Goal: Information Seeking & Learning: Learn about a topic

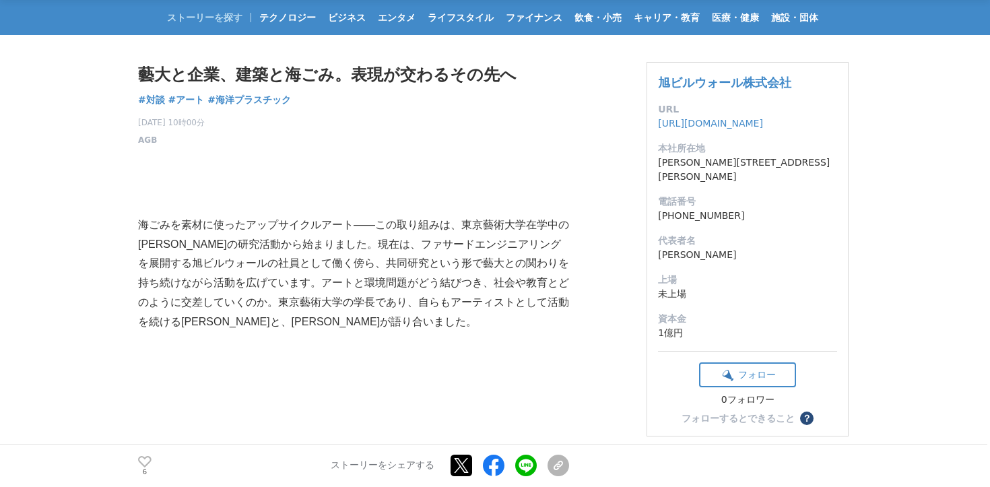
scroll to position [162, 0]
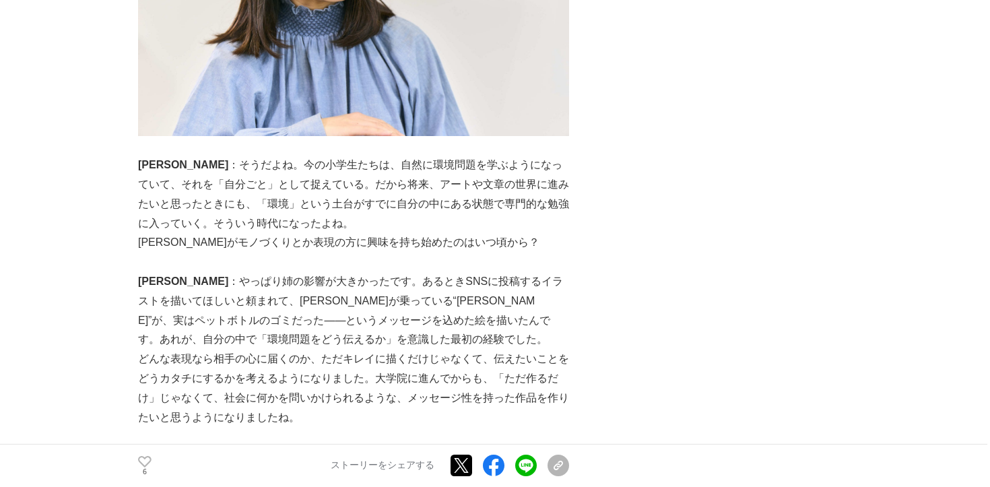
click at [402, 265] on p at bounding box center [353, 263] width 431 height 20
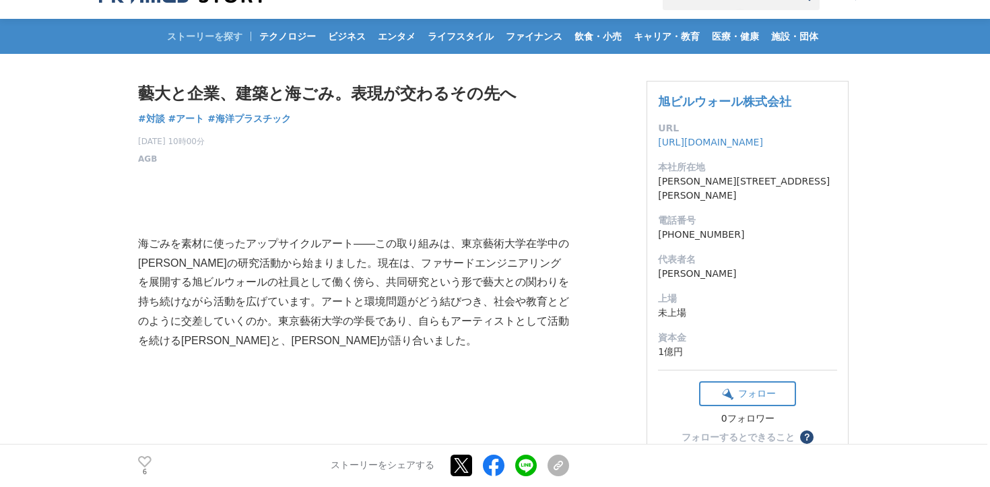
scroll to position [5, 0]
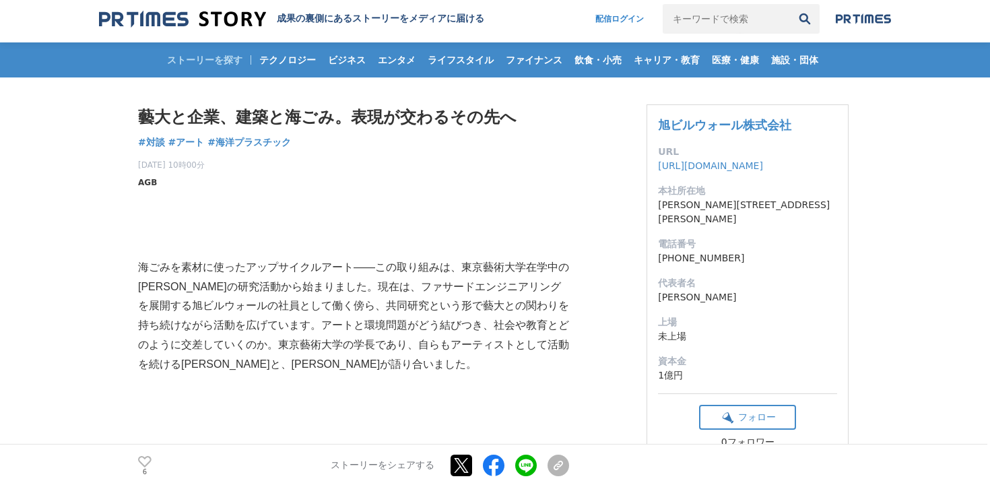
click at [145, 185] on span "AGB" at bounding box center [147, 183] width 19 height 12
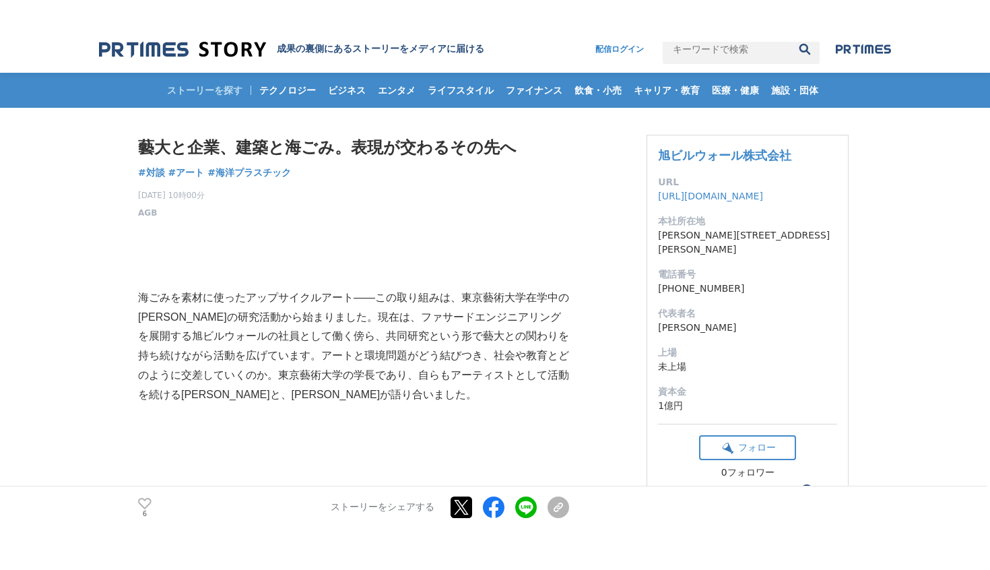
scroll to position [3, 0]
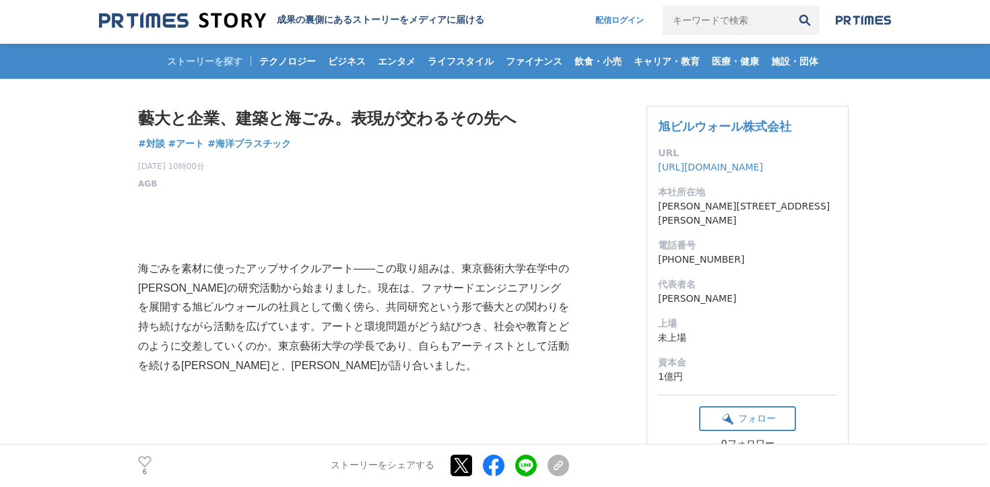
click at [396, 117] on h1 "藝大と企業、建築と海ごみ。表現が交わるその先へ" at bounding box center [353, 119] width 431 height 26
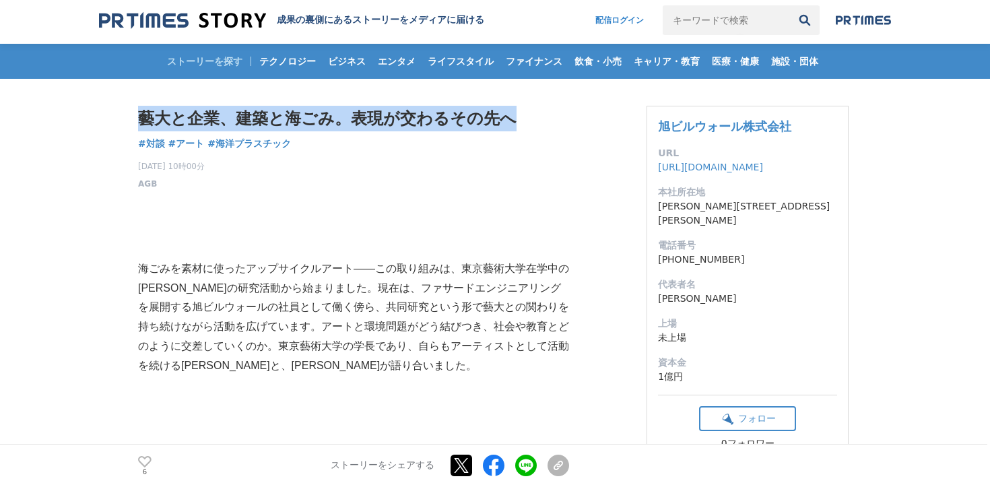
click at [396, 117] on h1 "藝大と企業、建築と海ごみ。表現が交わるその先へ" at bounding box center [353, 119] width 431 height 26
copy div "藝大と企業、建築と海ごみ。表現が交わるその先へ 対談"
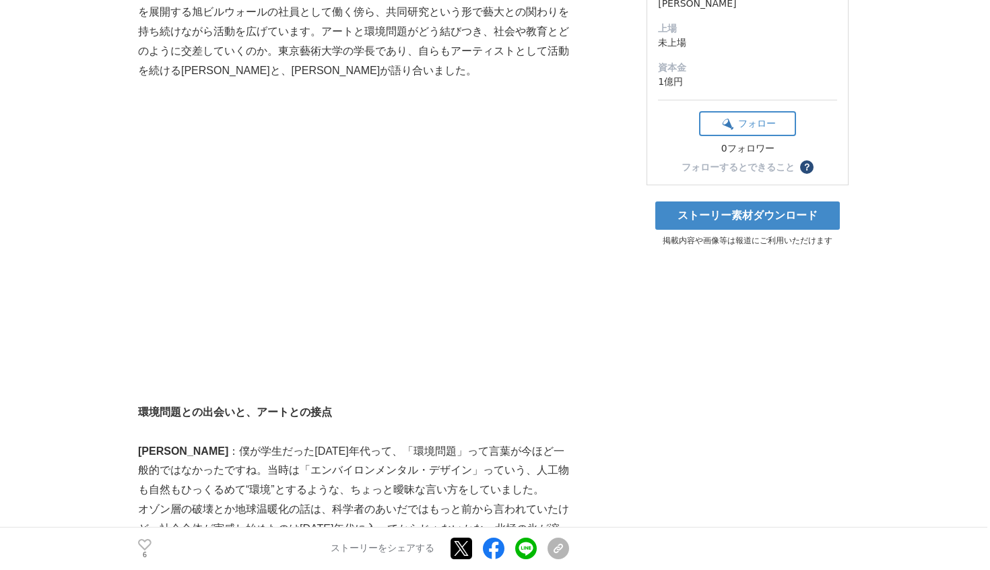
scroll to position [187, 0]
